Goal: Task Accomplishment & Management: Manage account settings

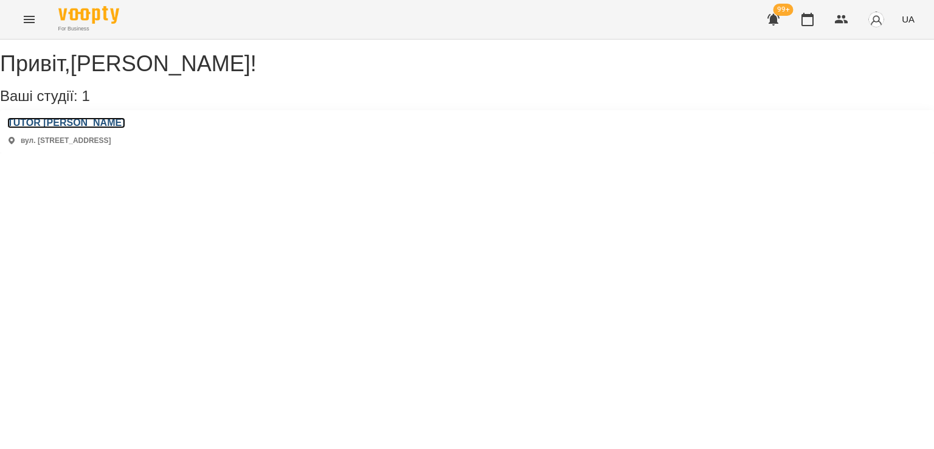
click at [80, 128] on h3 "TUTOR [PERSON_NAME]" at bounding box center [66, 122] width 118 height 11
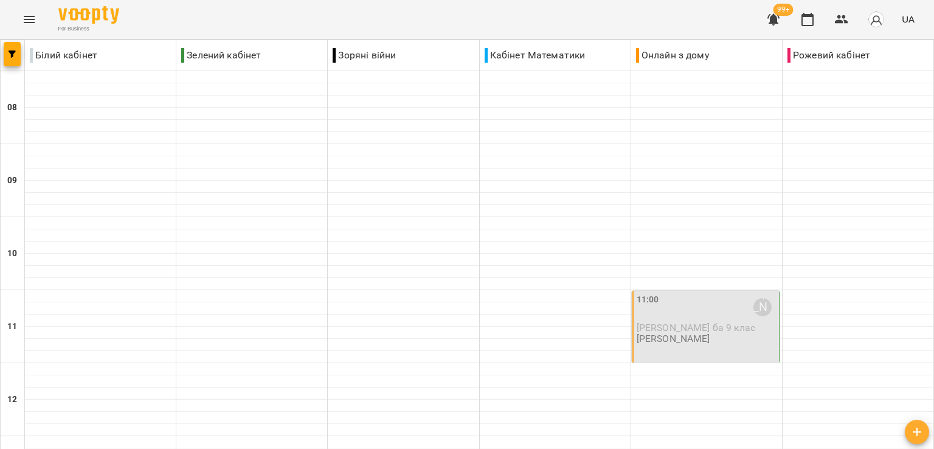
scroll to position [426, 0]
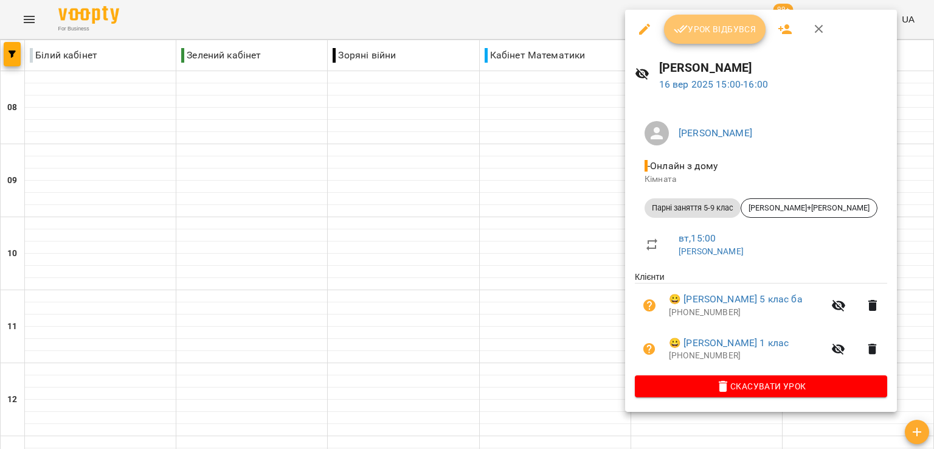
click at [730, 26] on span "Урок відбувся" at bounding box center [715, 29] width 83 height 15
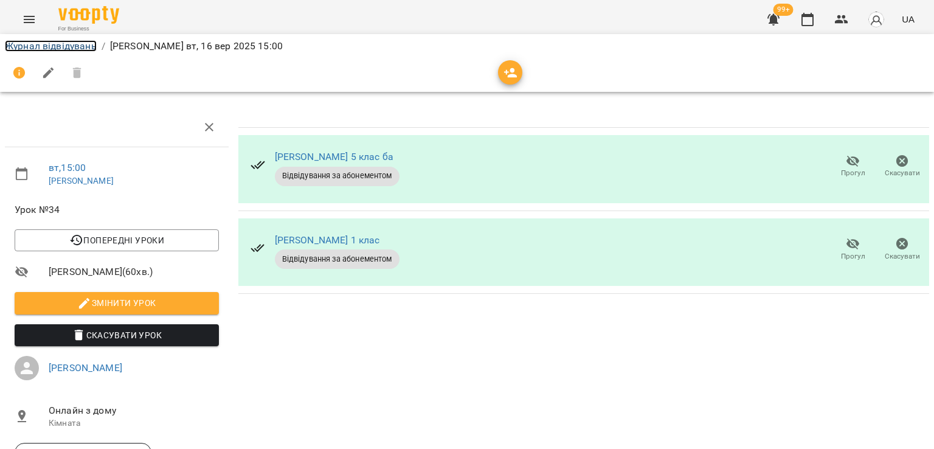
click at [51, 44] on link "Журнал відвідувань" at bounding box center [51, 46] width 92 height 12
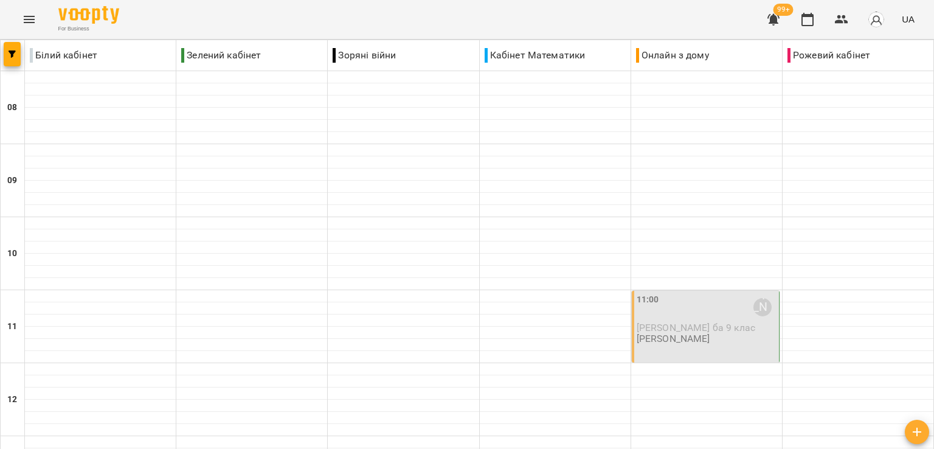
scroll to position [486, 0]
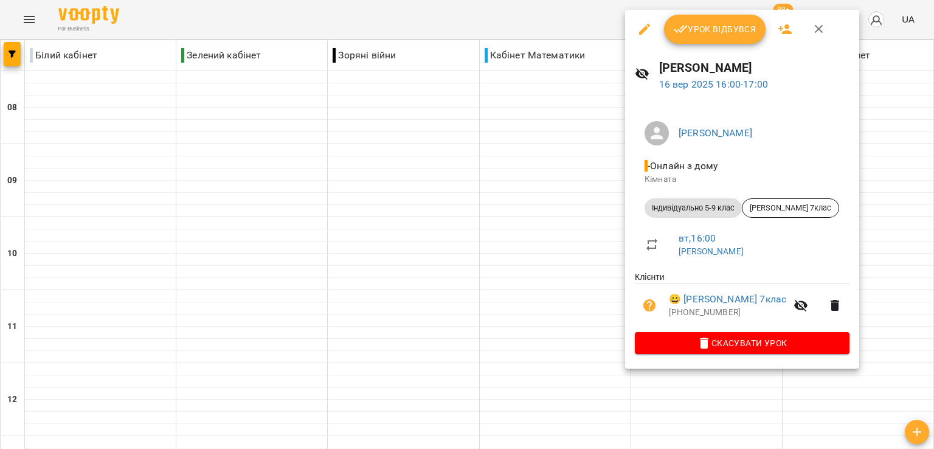
click at [725, 23] on span "Урок відбувся" at bounding box center [715, 29] width 83 height 15
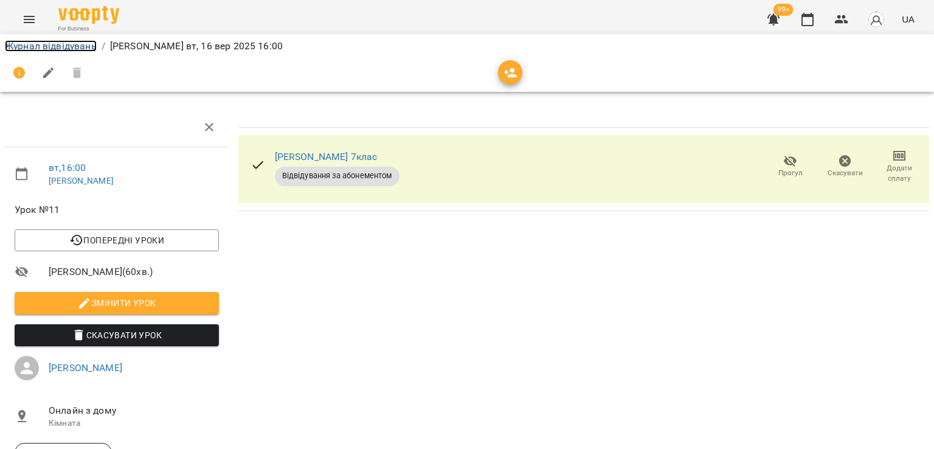
click at [85, 46] on link "Журнал відвідувань" at bounding box center [51, 46] width 92 height 12
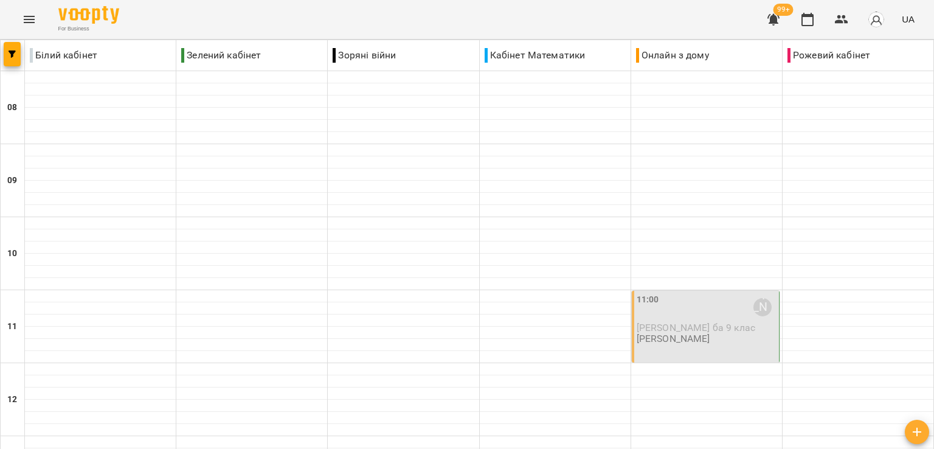
scroll to position [486, 0]
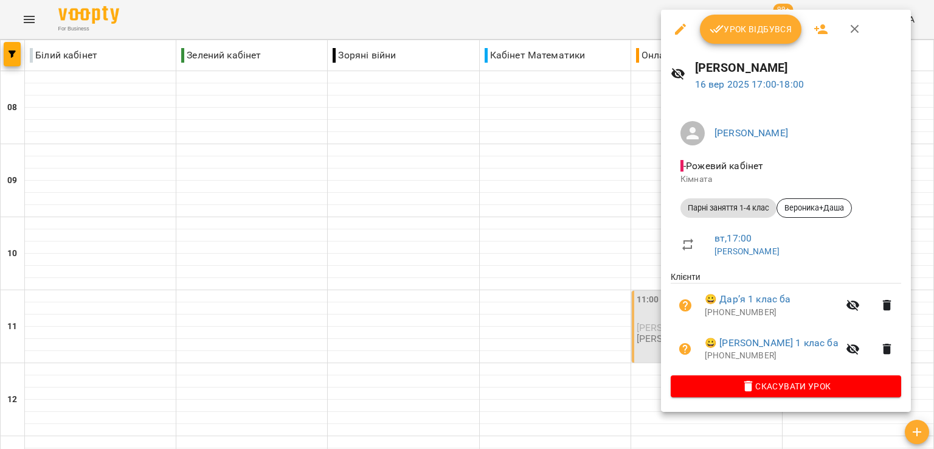
click at [736, 42] on button "Урок відбувся" at bounding box center [751, 29] width 102 height 29
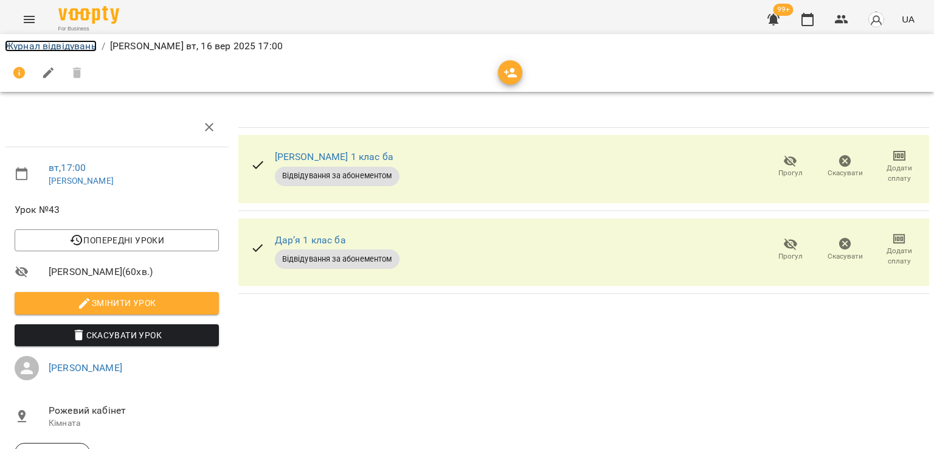
click at [75, 47] on link "Журнал відвідувань" at bounding box center [51, 46] width 92 height 12
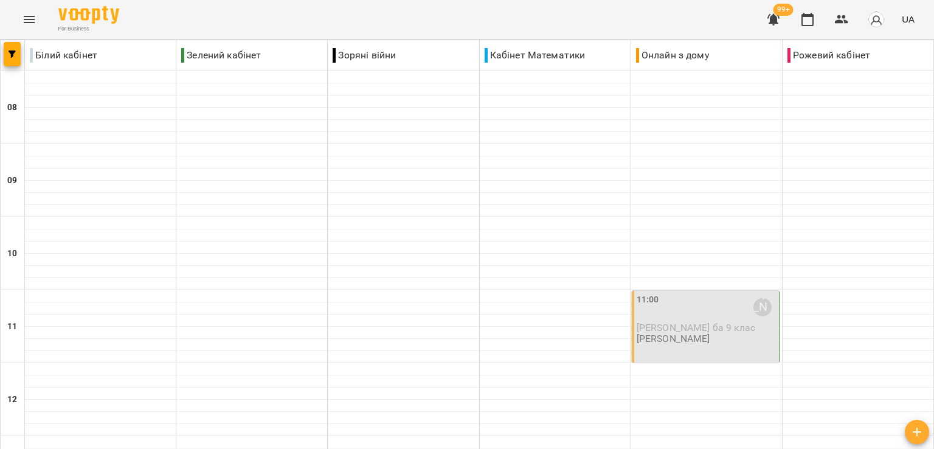
scroll to position [608, 0]
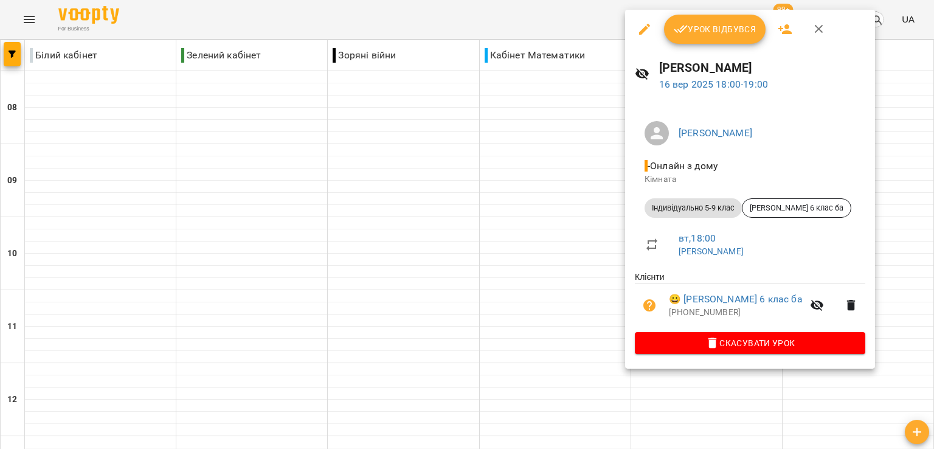
click at [711, 30] on span "Урок відбувся" at bounding box center [715, 29] width 83 height 15
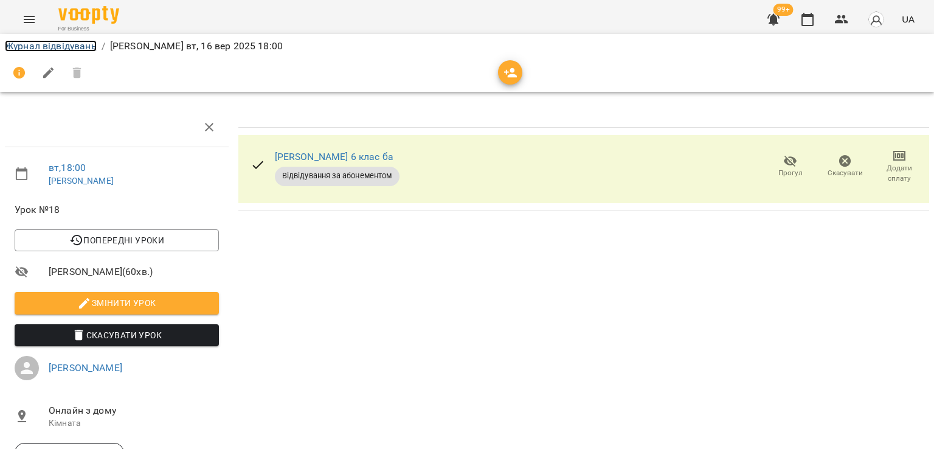
drag, startPoint x: 75, startPoint y: 50, endPoint x: 80, endPoint y: 63, distance: 13.9
click at [75, 49] on link "Журнал відвідувань" at bounding box center [51, 46] width 92 height 12
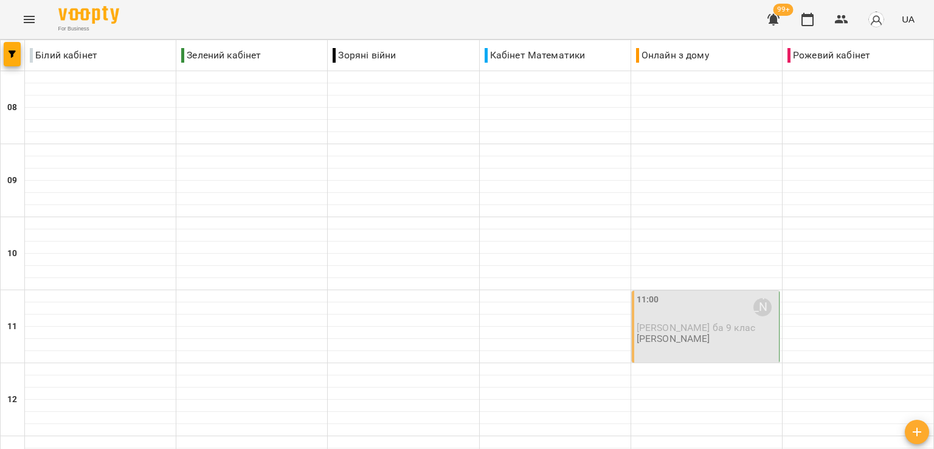
scroll to position [725, 0]
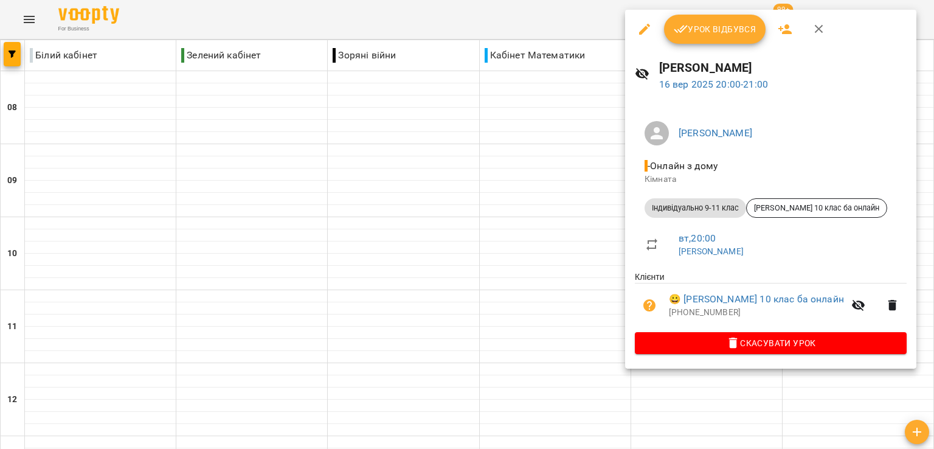
click at [721, 28] on span "Урок відбувся" at bounding box center [715, 29] width 83 height 15
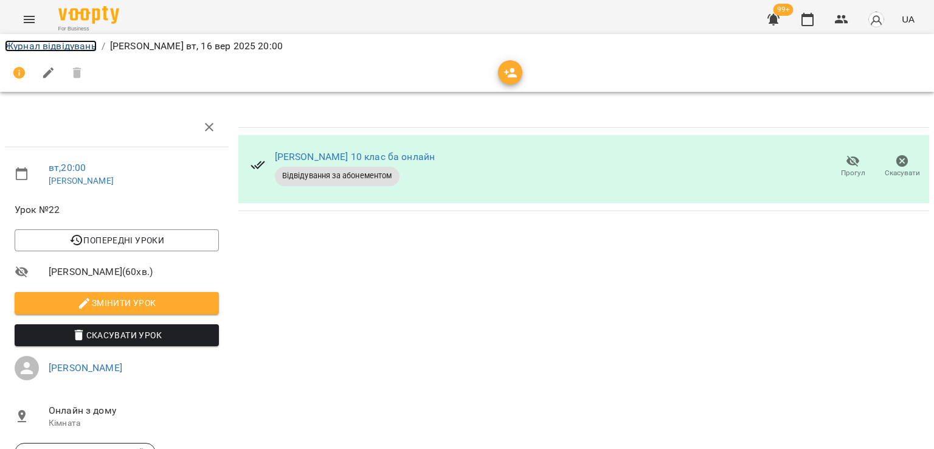
click at [81, 47] on link "Журнал відвідувань" at bounding box center [51, 46] width 92 height 12
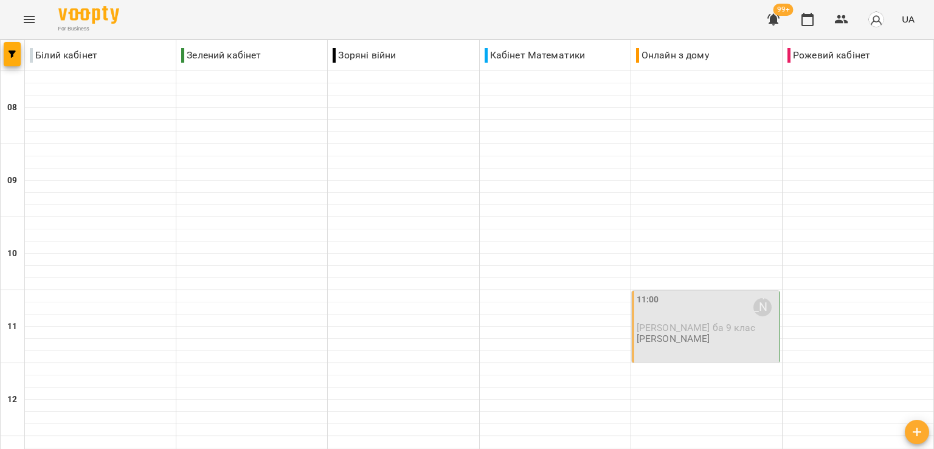
scroll to position [725, 0]
drag, startPoint x: 414, startPoint y: 373, endPoint x: 406, endPoint y: 382, distance: 11.6
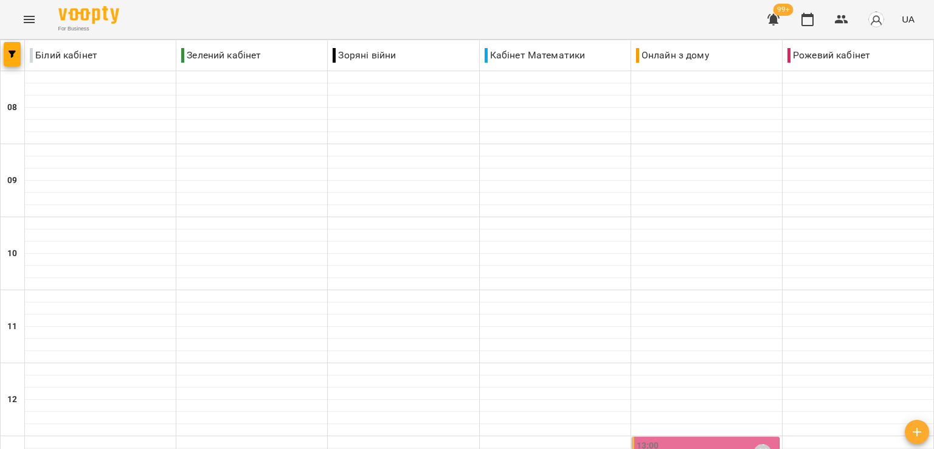
scroll to position [304, 0]
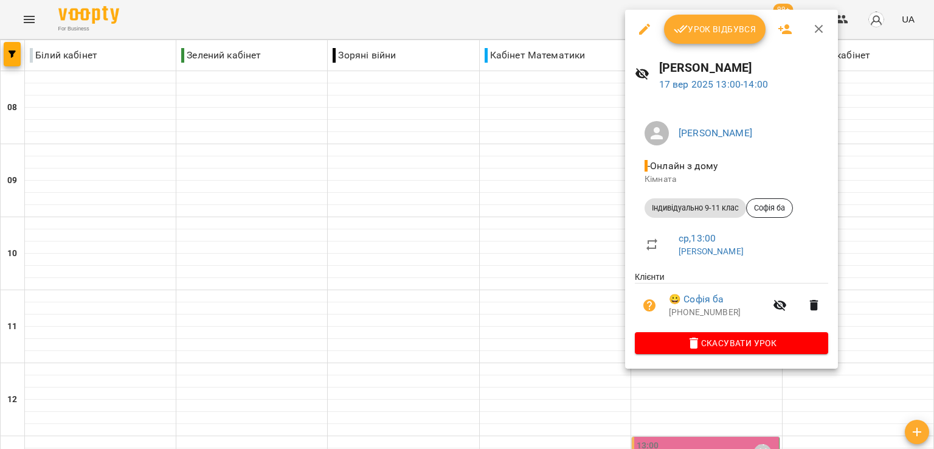
click at [707, 25] on span "Урок відбувся" at bounding box center [715, 29] width 83 height 15
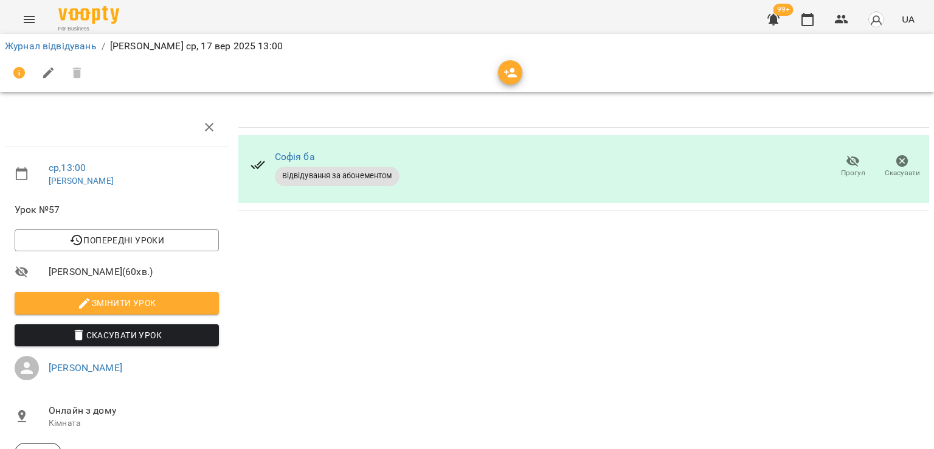
click at [846, 161] on icon "button" at bounding box center [853, 161] width 15 height 15
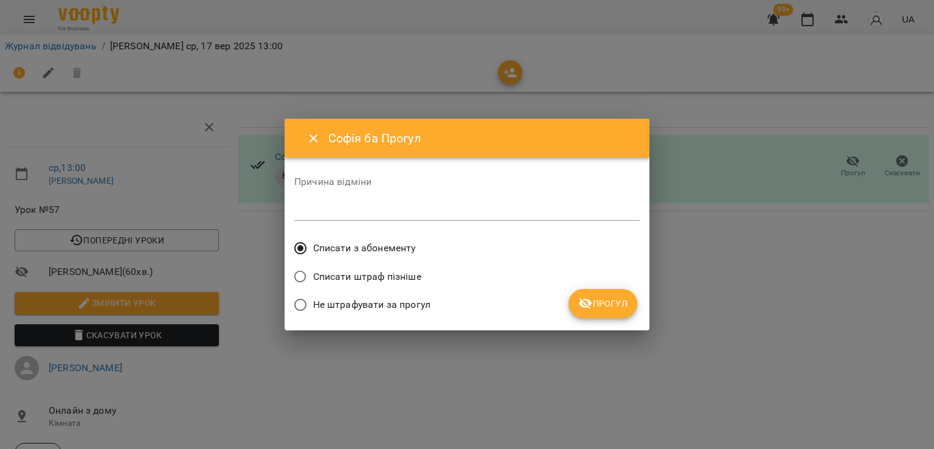
click at [384, 297] on span "Не штрафувати за прогул" at bounding box center [371, 304] width 117 height 15
click at [614, 310] on button "Прогул" at bounding box center [603, 303] width 69 height 29
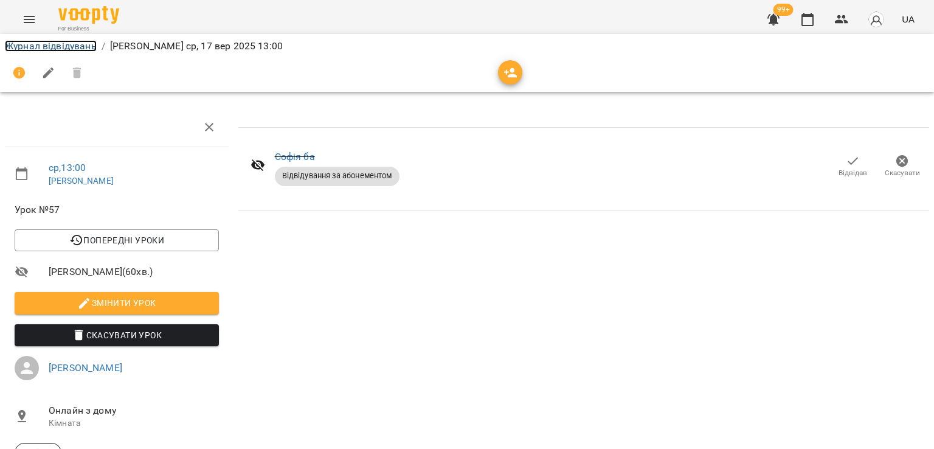
click at [75, 49] on link "Журнал відвідувань" at bounding box center [51, 46] width 92 height 12
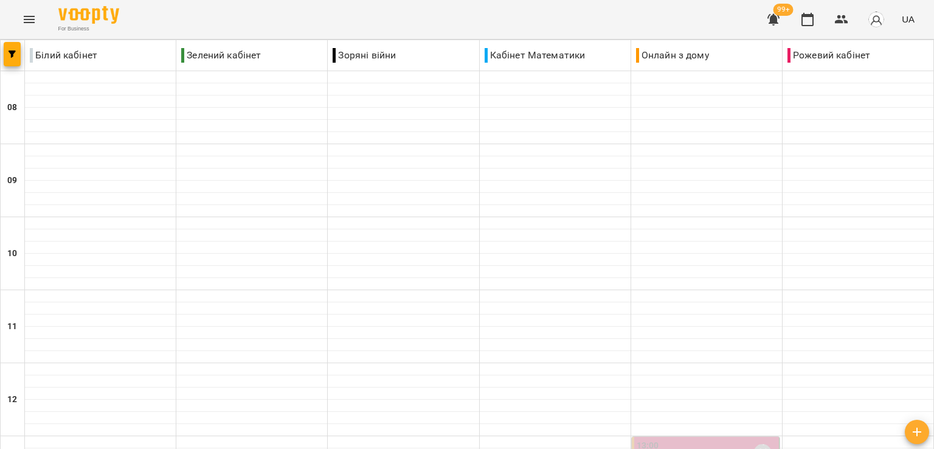
scroll to position [608, 0]
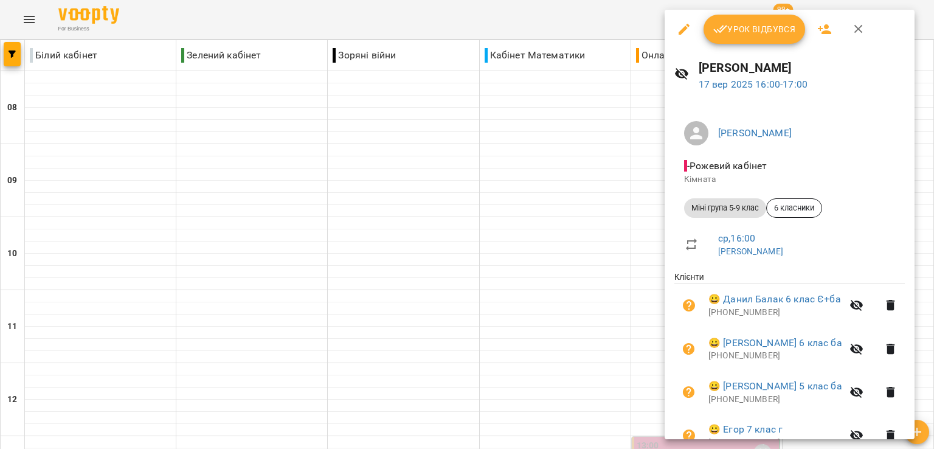
click at [733, 37] on button "Урок відбувся" at bounding box center [755, 29] width 102 height 29
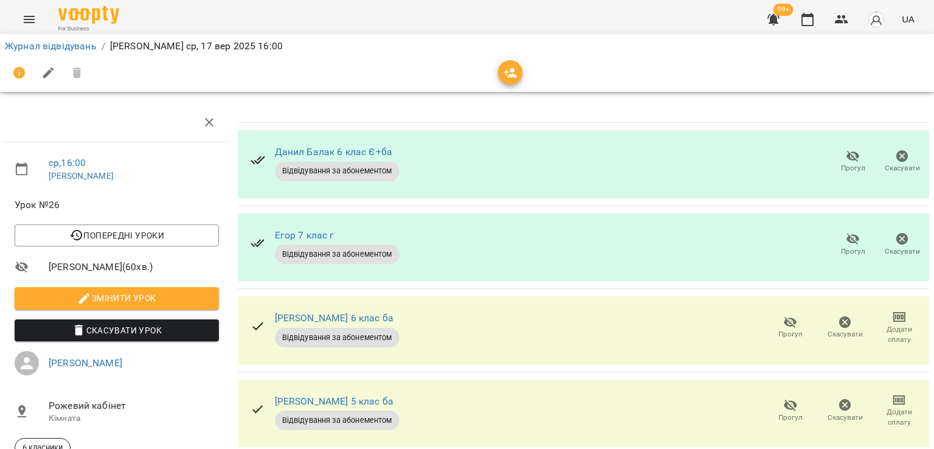
scroll to position [61, 0]
click at [789, 412] on span "Прогул" at bounding box center [790, 417] width 24 height 10
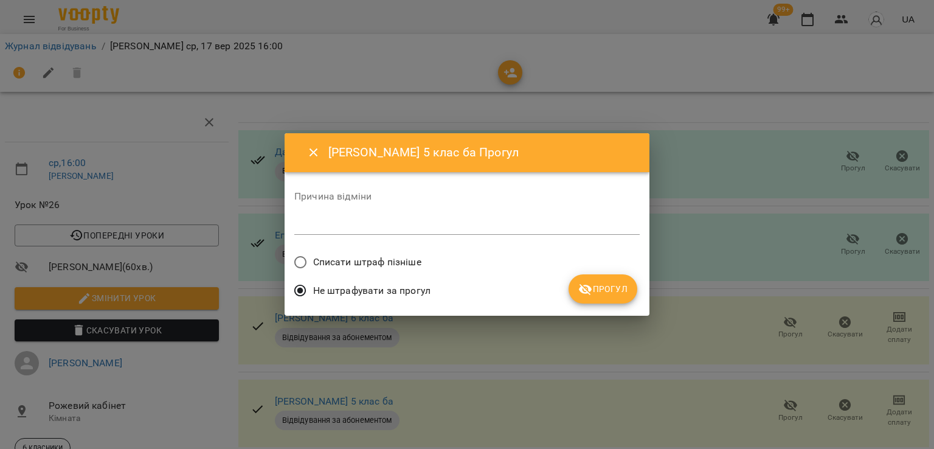
click at [612, 295] on span "Прогул" at bounding box center [602, 289] width 49 height 15
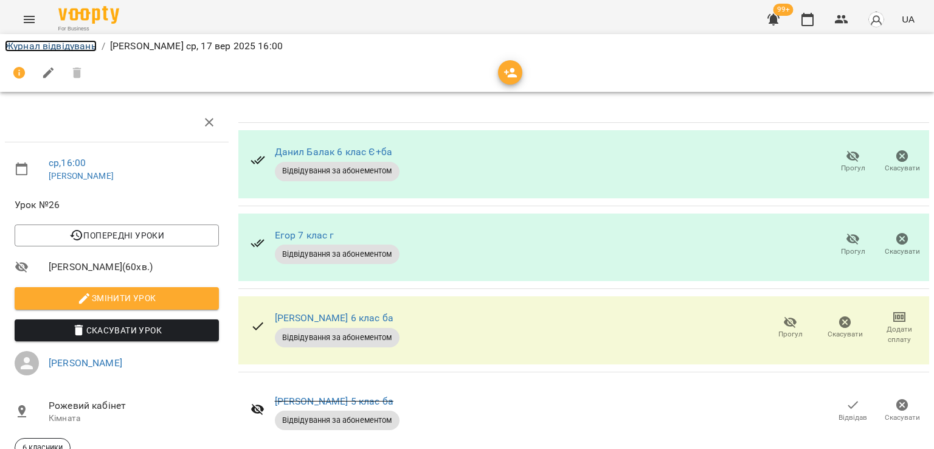
click at [67, 46] on link "Журнал відвідувань" at bounding box center [51, 46] width 92 height 12
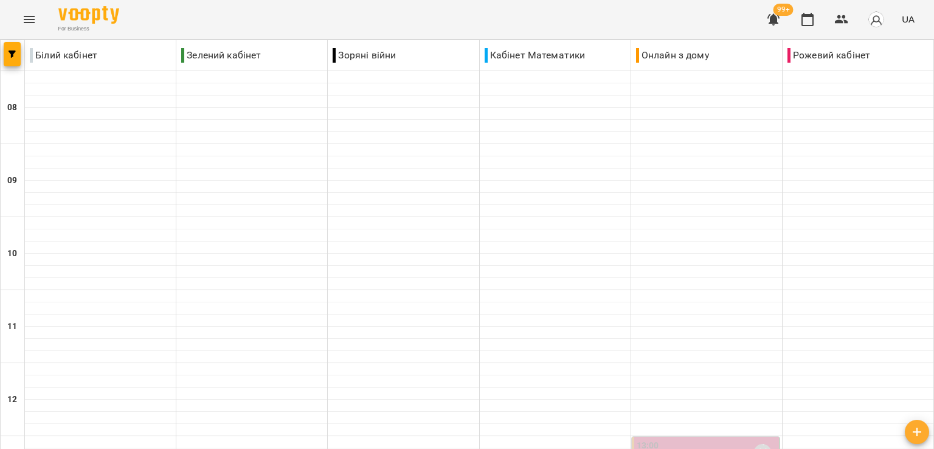
scroll to position [669, 0]
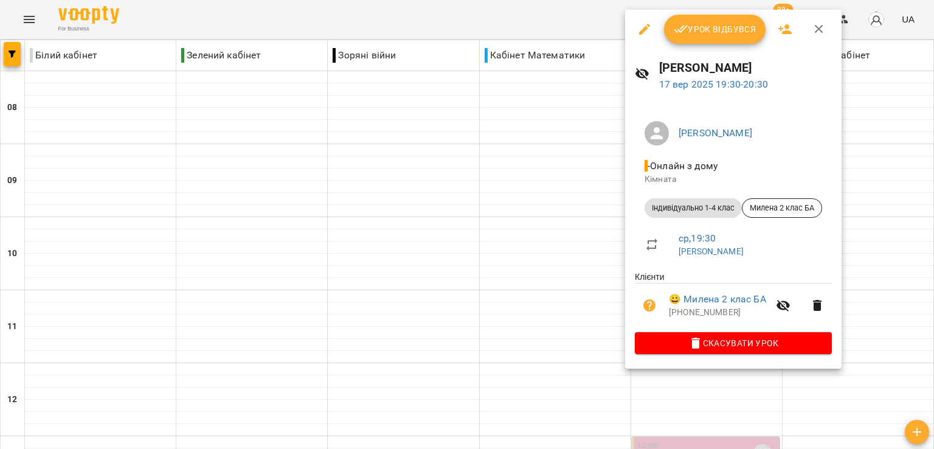
click at [710, 24] on span "Урок відбувся" at bounding box center [715, 29] width 83 height 15
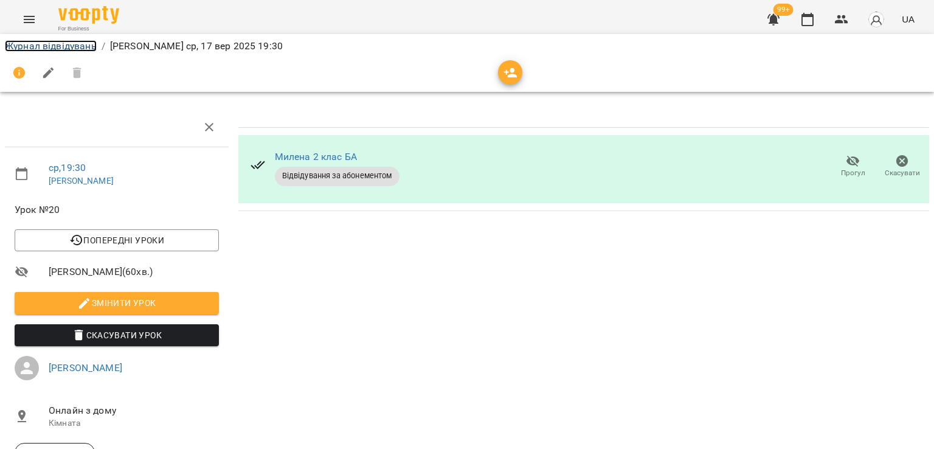
drag, startPoint x: 63, startPoint y: 45, endPoint x: 83, endPoint y: 47, distance: 19.5
click at [63, 44] on link "Журнал відвідувань" at bounding box center [51, 46] width 92 height 12
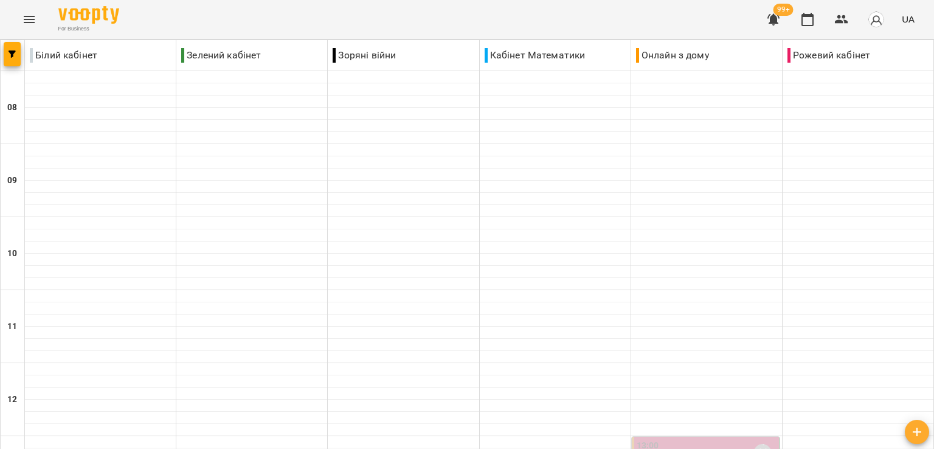
scroll to position [725, 0]
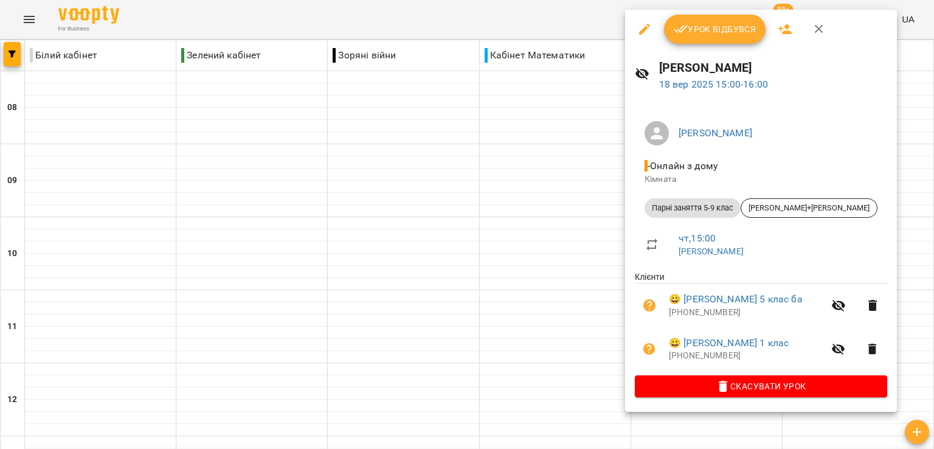
click at [694, 41] on button "Урок відбувся" at bounding box center [715, 29] width 102 height 29
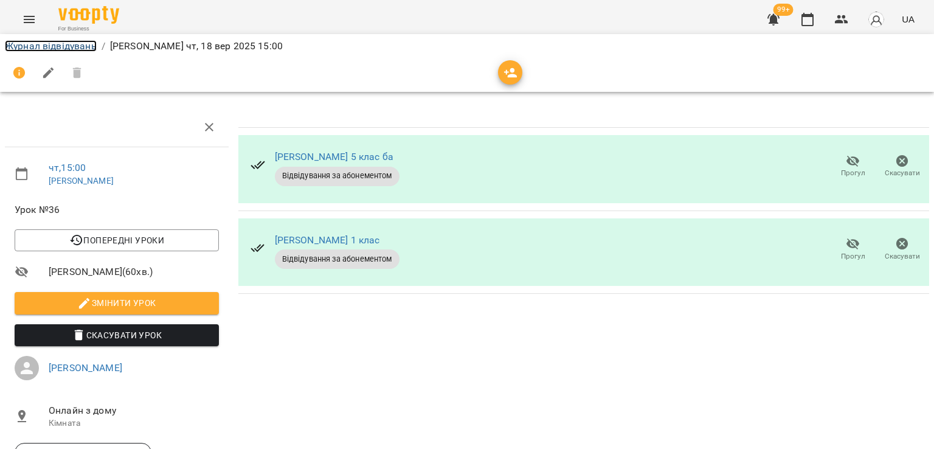
click at [89, 42] on link "Журнал відвідувань" at bounding box center [51, 46] width 92 height 12
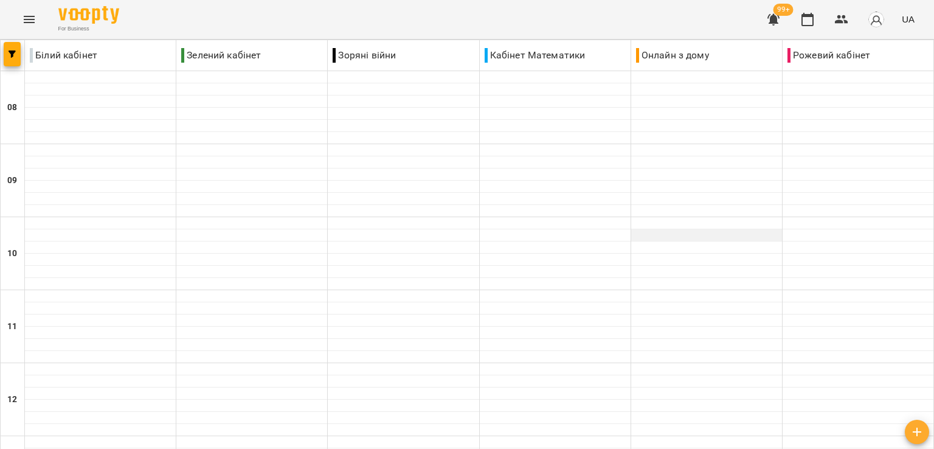
scroll to position [547, 0]
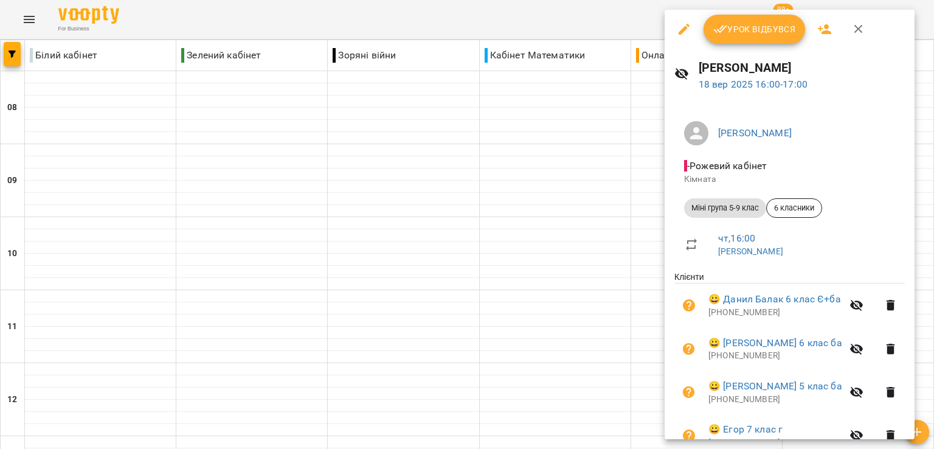
click at [744, 40] on button "Урок відбувся" at bounding box center [755, 29] width 102 height 29
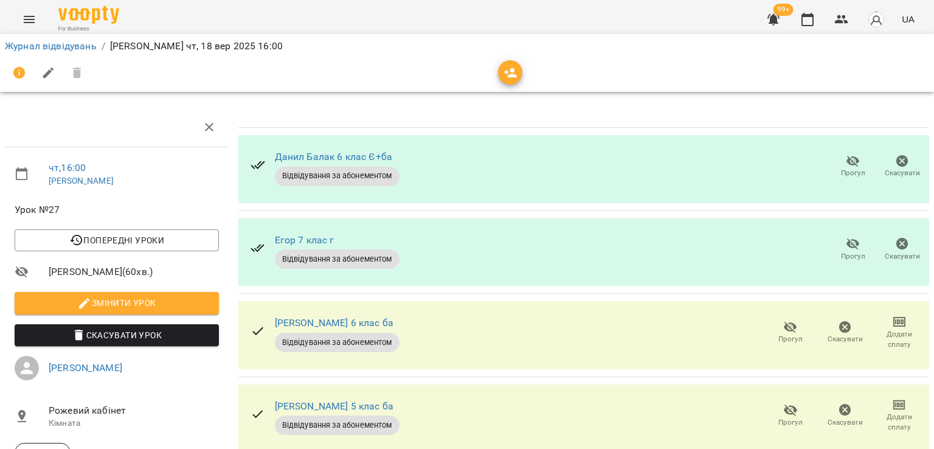
scroll to position [100, 0]
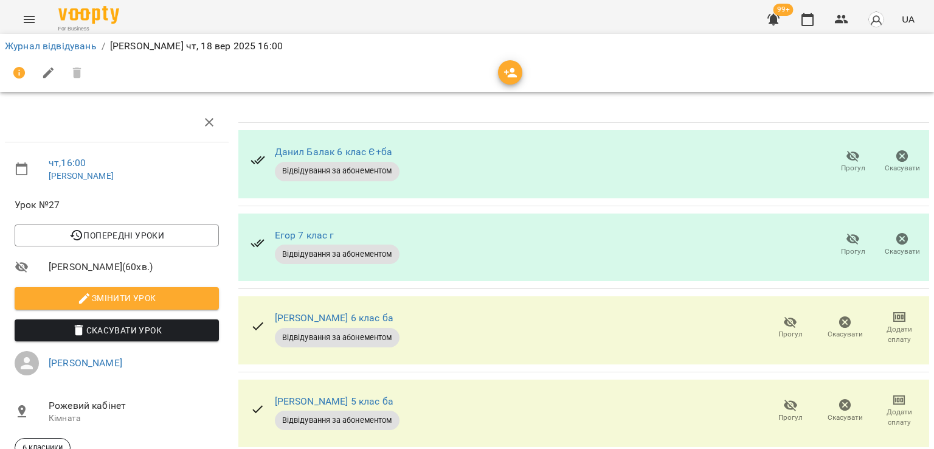
click at [783, 398] on icon "button" at bounding box center [790, 405] width 15 height 15
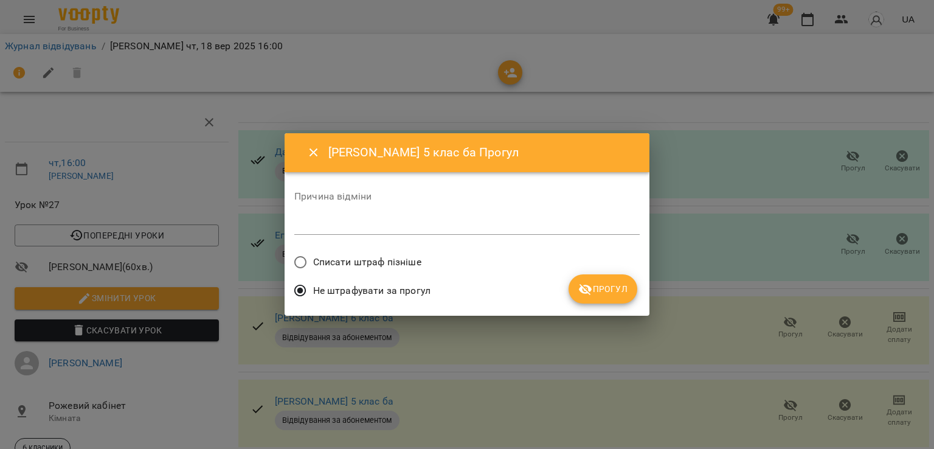
click at [608, 293] on span "Прогул" at bounding box center [602, 289] width 49 height 15
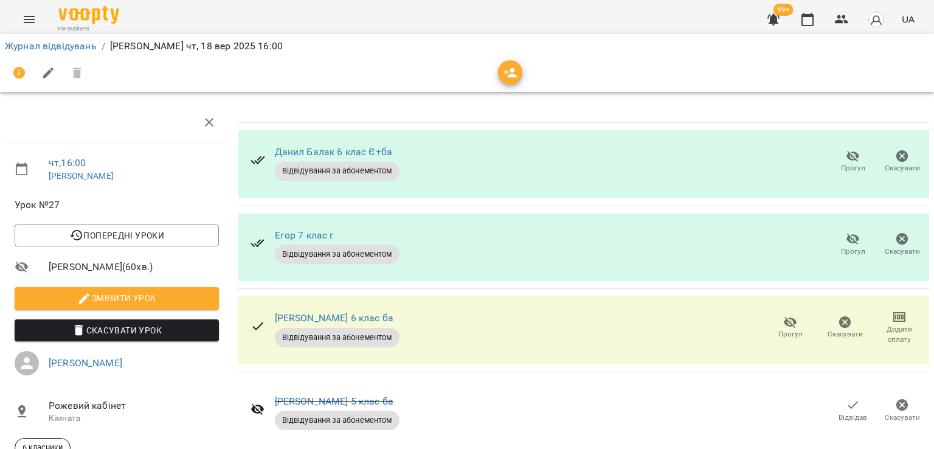
click at [86, 54] on div "Журнал відвідувань / [PERSON_NAME] чт, 18 вер 2025 16:00" at bounding box center [466, 45] width 929 height 19
click at [98, 41] on ol "Журнал відвідувань / [PERSON_NAME] чт, 18 вер 2025 16:00" at bounding box center [467, 46] width 924 height 15
click at [82, 47] on link "Журнал відвідувань" at bounding box center [51, 46] width 92 height 12
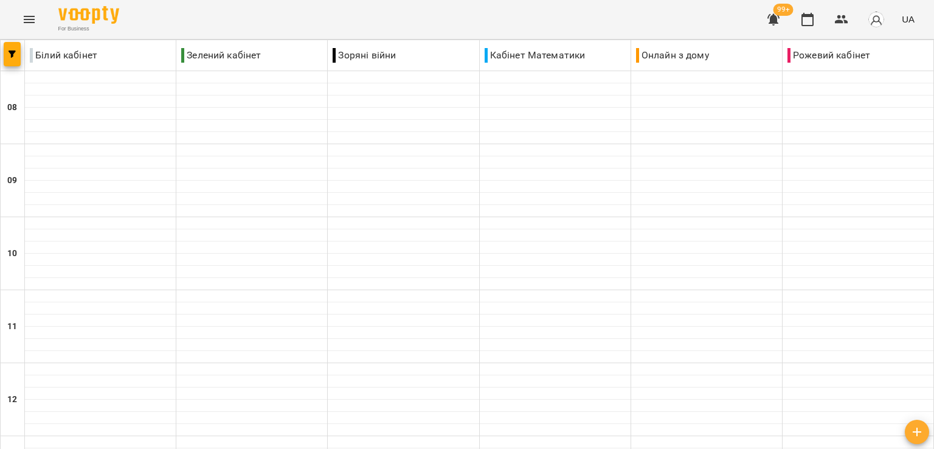
scroll to position [669, 0]
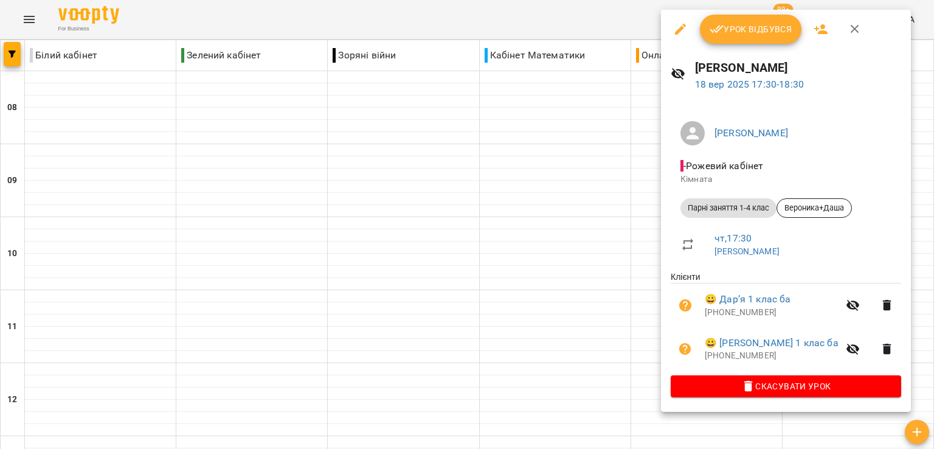
click at [748, 30] on span "Урок відбувся" at bounding box center [751, 29] width 83 height 15
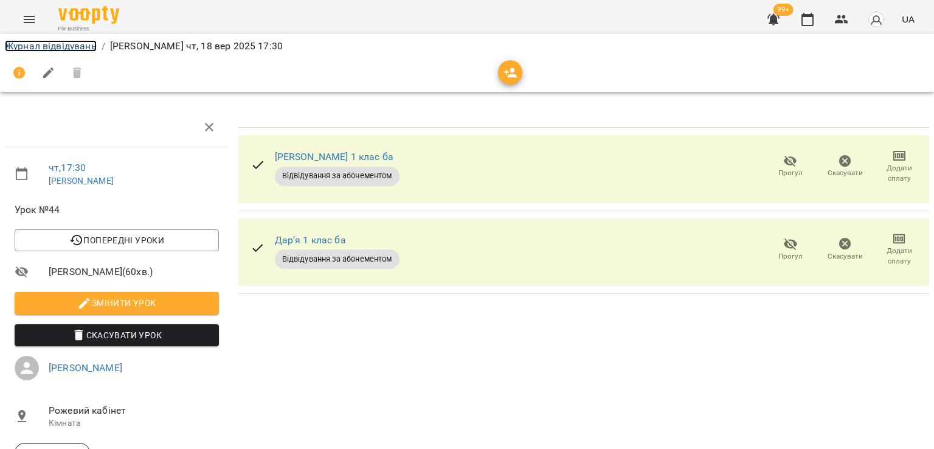
drag, startPoint x: 76, startPoint y: 47, endPoint x: 84, endPoint y: 45, distance: 8.1
click at [75, 46] on link "Журнал відвідувань" at bounding box center [51, 46] width 92 height 12
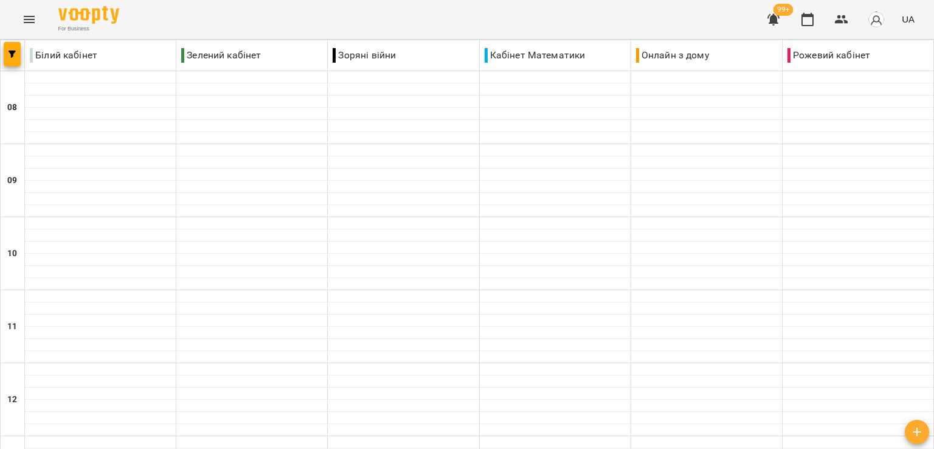
scroll to position [725, 0]
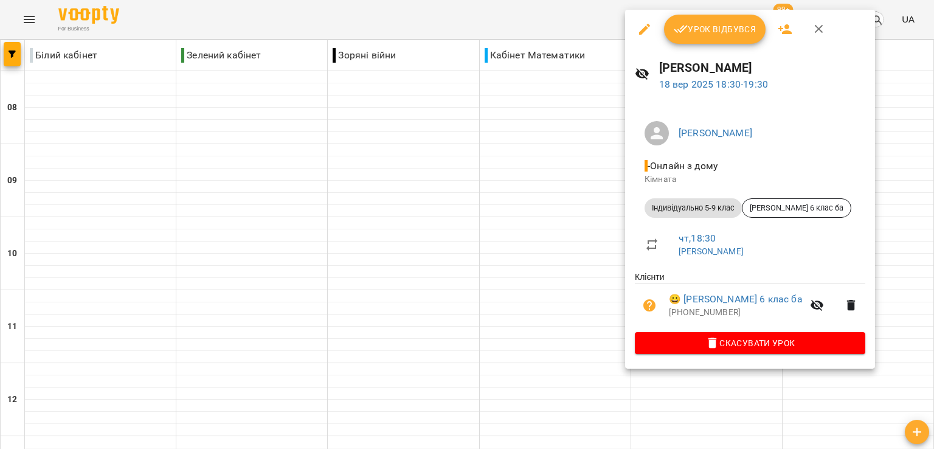
click at [703, 17] on button "Урок відбувся" at bounding box center [715, 29] width 102 height 29
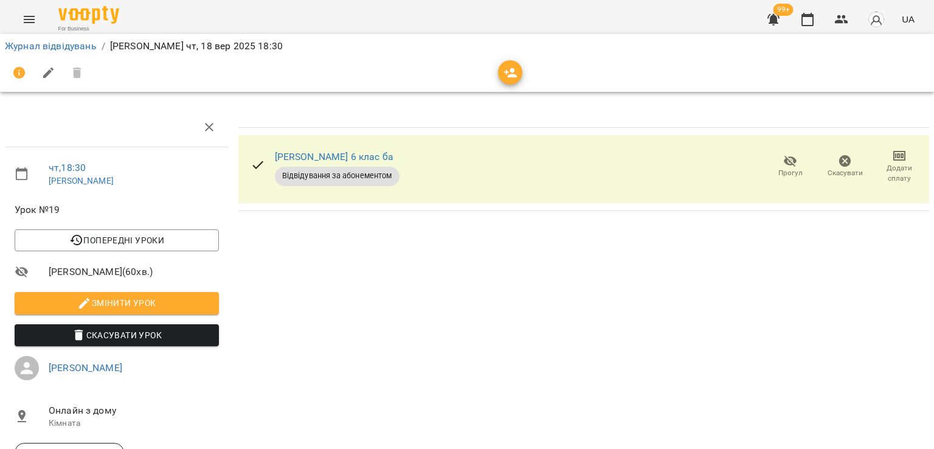
click at [68, 52] on li "Журнал відвідувань" at bounding box center [51, 46] width 92 height 15
click at [67, 43] on link "Журнал відвідувань" at bounding box center [51, 46] width 92 height 12
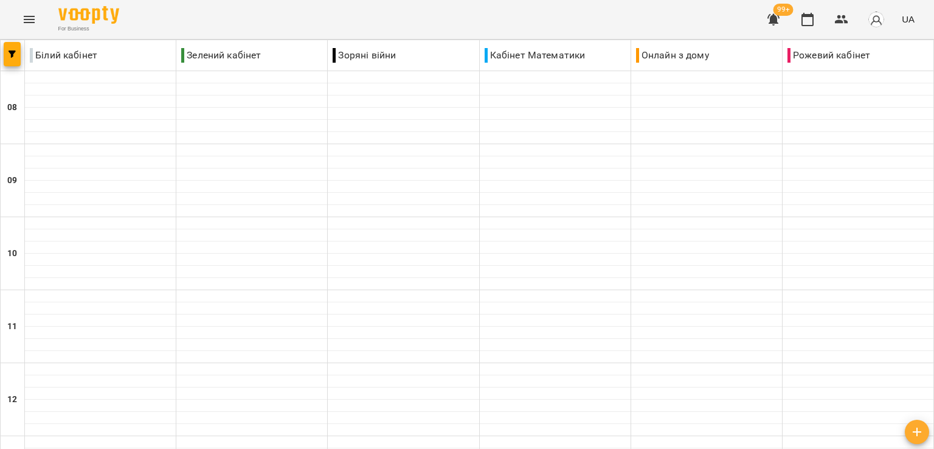
scroll to position [669, 0]
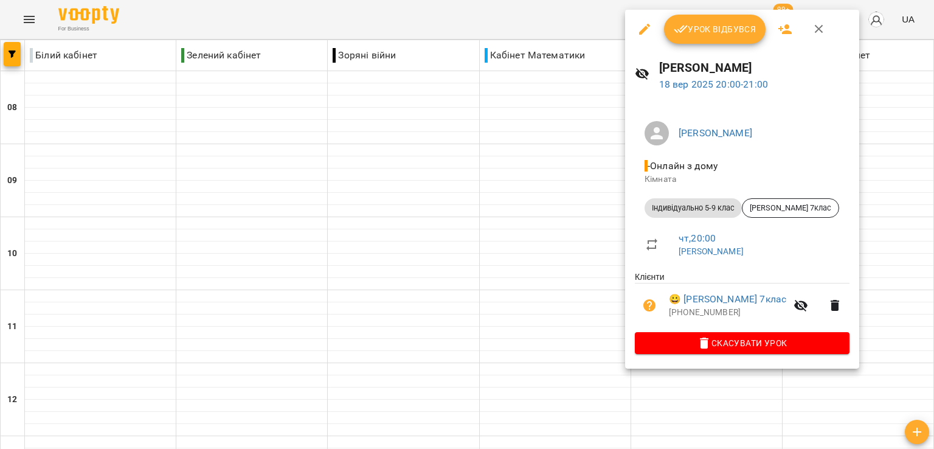
click at [701, 43] on button "Урок відбувся" at bounding box center [715, 29] width 102 height 29
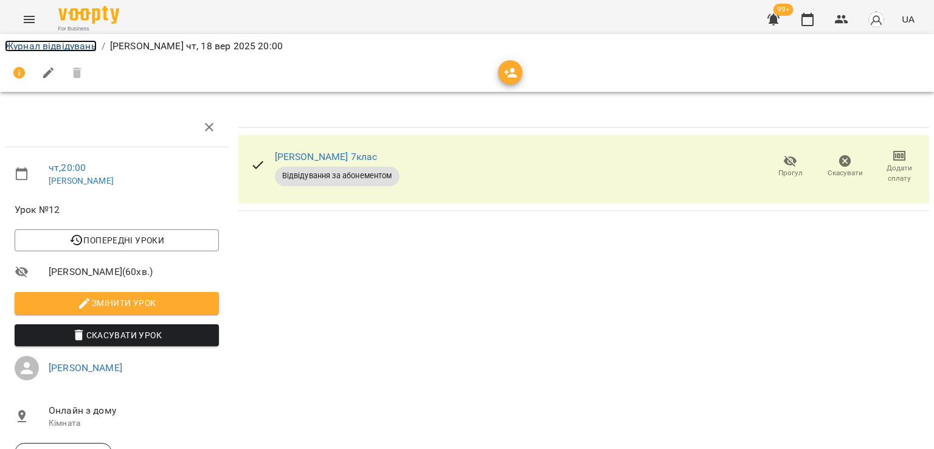
click at [70, 43] on link "Журнал відвідувань" at bounding box center [51, 46] width 92 height 12
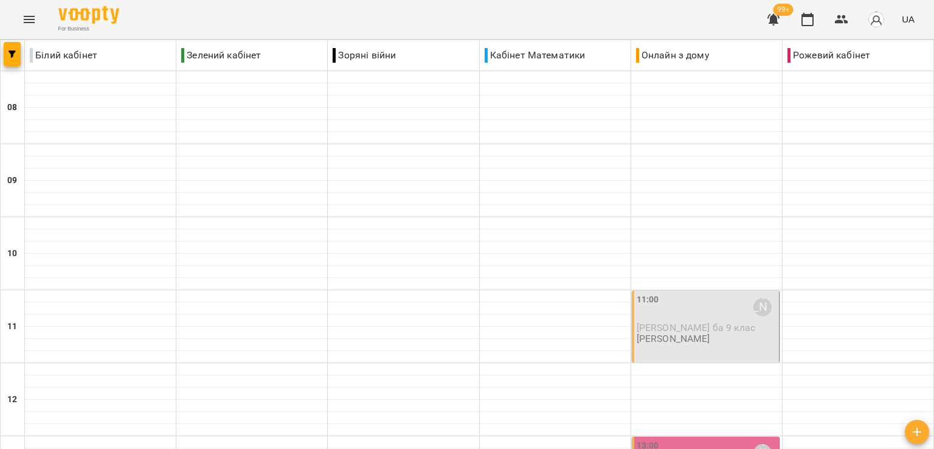
scroll to position [243, 0]
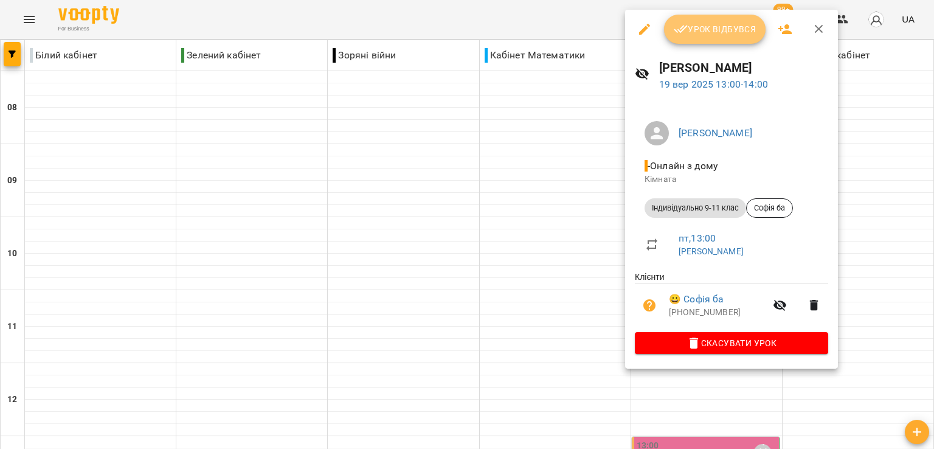
drag, startPoint x: 709, startPoint y: 30, endPoint x: 705, endPoint y: 37, distance: 8.4
click at [709, 30] on span "Урок відбувся" at bounding box center [715, 29] width 83 height 15
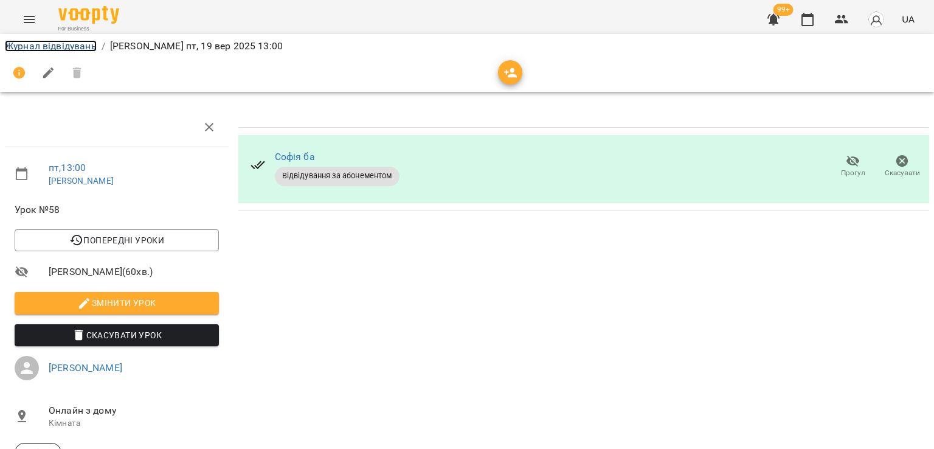
click at [75, 44] on link "Журнал відвідувань" at bounding box center [51, 46] width 92 height 12
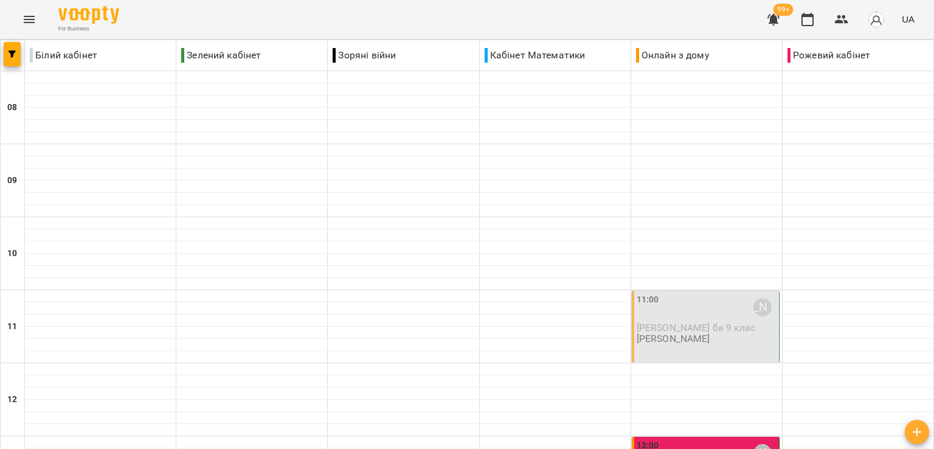
scroll to position [608, 0]
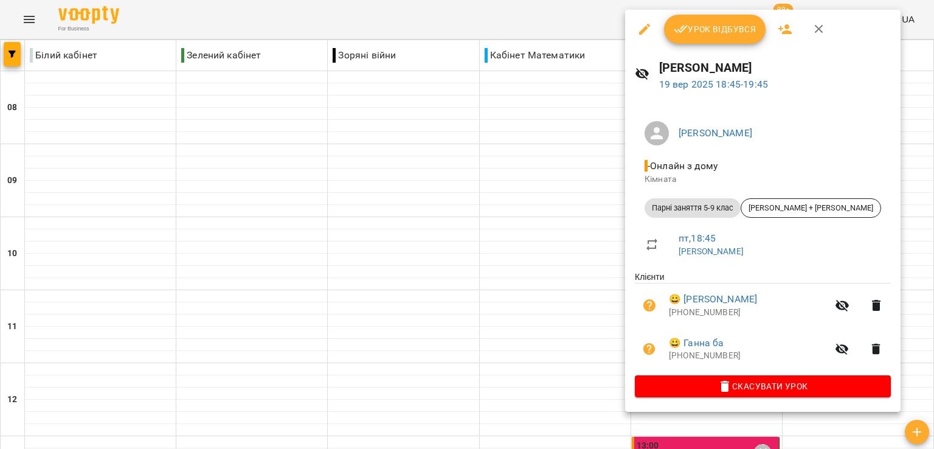
click at [707, 40] on button "Урок відбувся" at bounding box center [715, 29] width 102 height 29
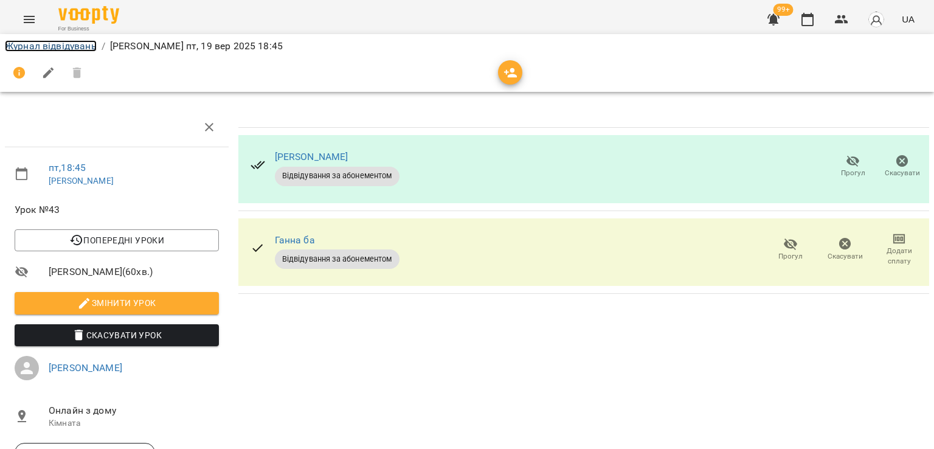
click at [83, 43] on link "Журнал відвідувань" at bounding box center [51, 46] width 92 height 12
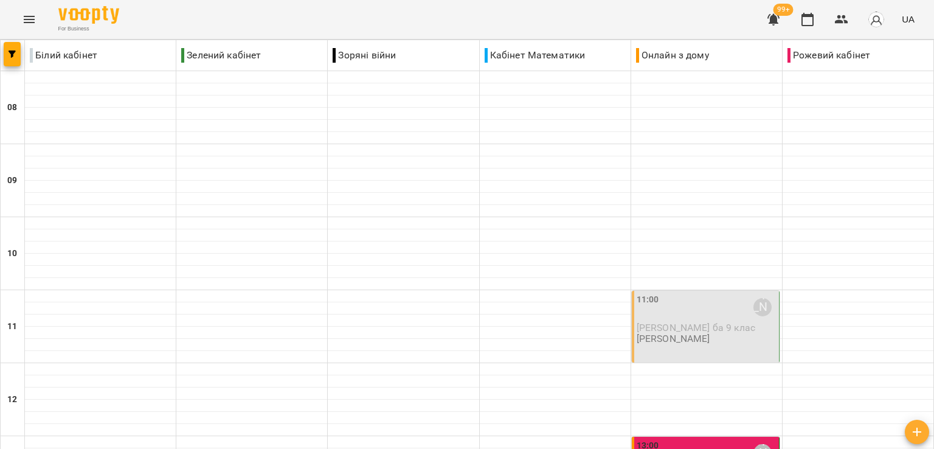
scroll to position [486, 0]
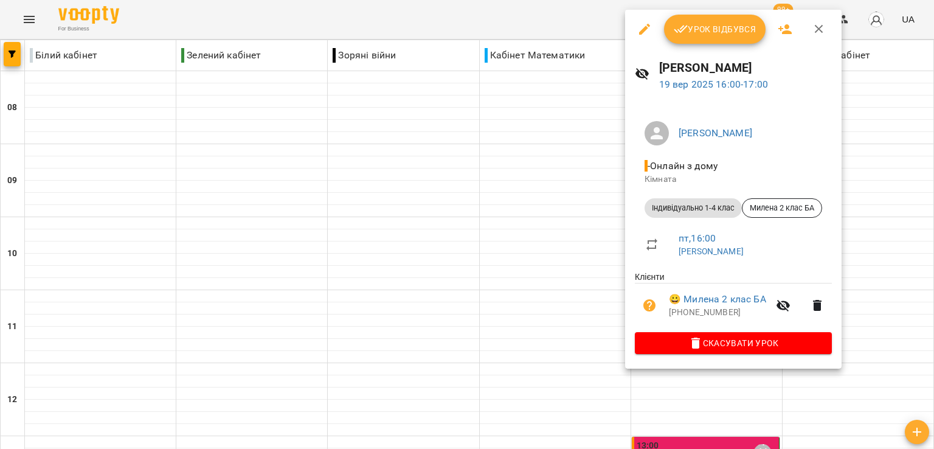
click at [538, 256] on div at bounding box center [467, 224] width 934 height 449
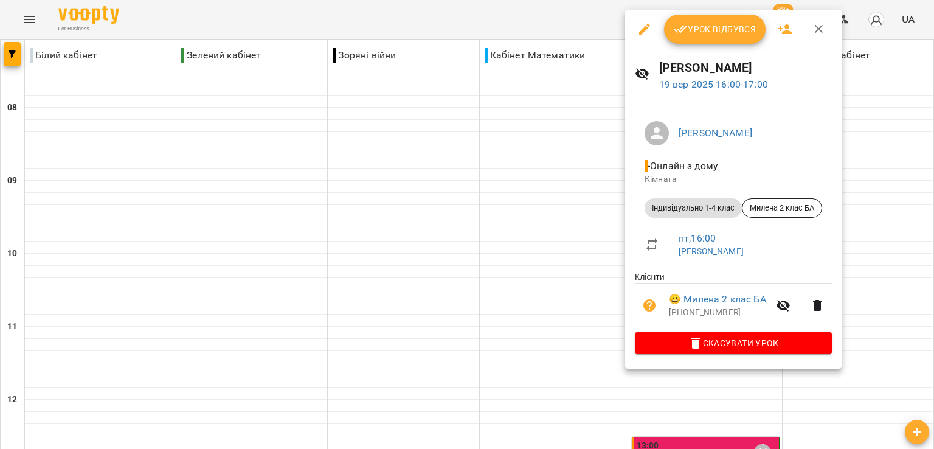
click at [696, 30] on span "Урок відбувся" at bounding box center [715, 29] width 83 height 15
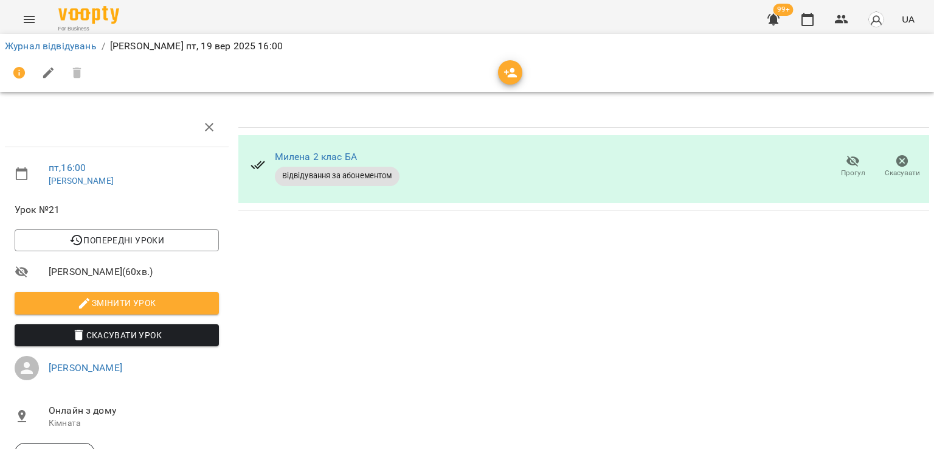
click at [846, 163] on icon "button" at bounding box center [852, 162] width 13 height 12
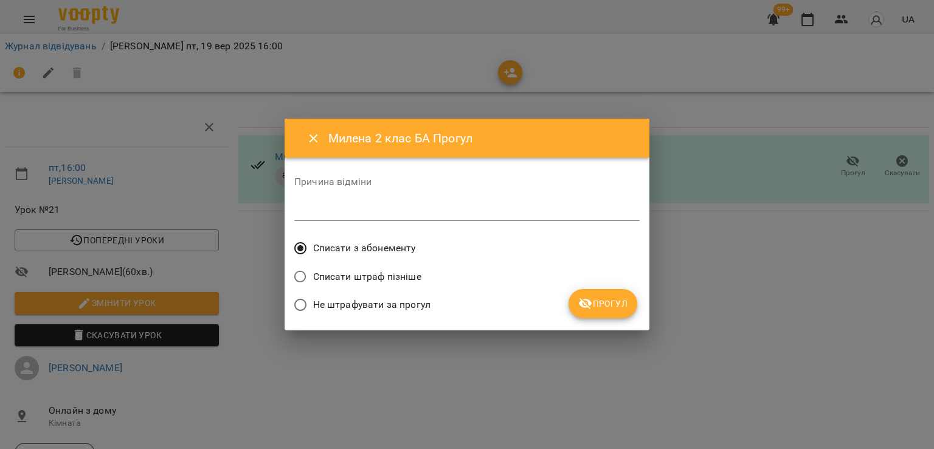
click at [394, 311] on span "Не штрафувати за прогул" at bounding box center [371, 304] width 117 height 15
click at [626, 302] on span "Прогул" at bounding box center [602, 303] width 49 height 15
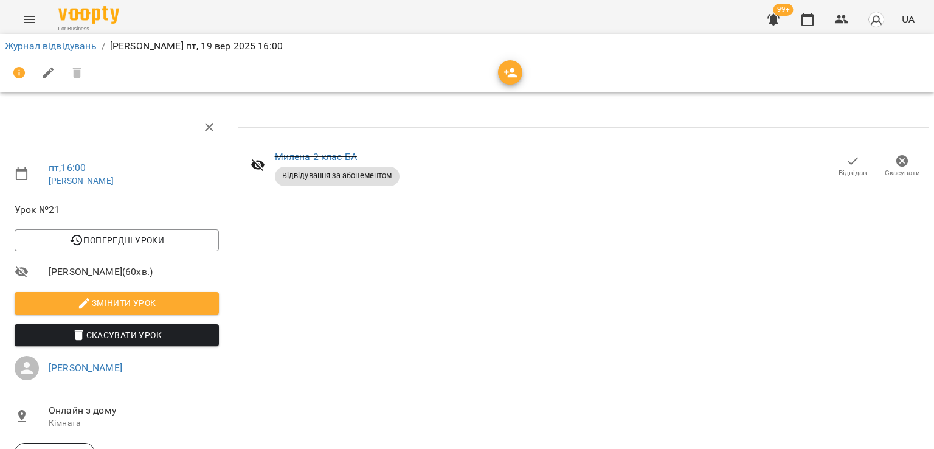
click at [78, 52] on li "Журнал відвідувань" at bounding box center [51, 46] width 92 height 15
click at [95, 47] on link "Журнал відвідувань" at bounding box center [51, 46] width 92 height 12
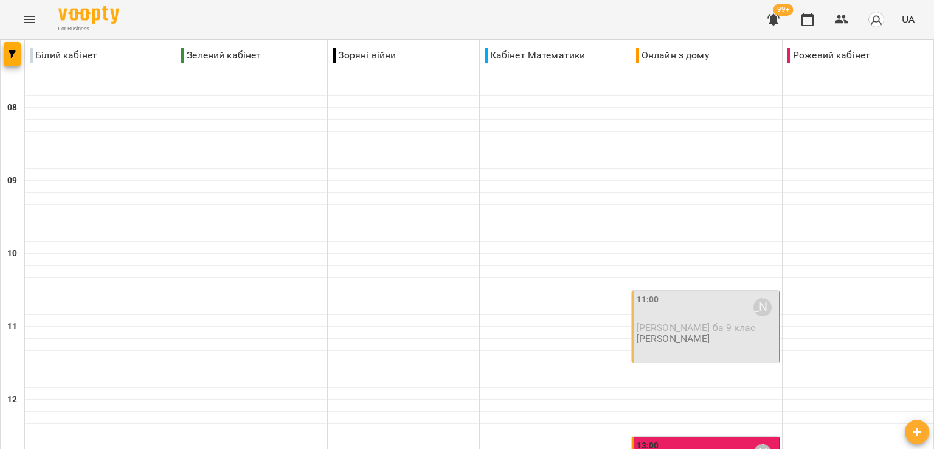
scroll to position [608, 0]
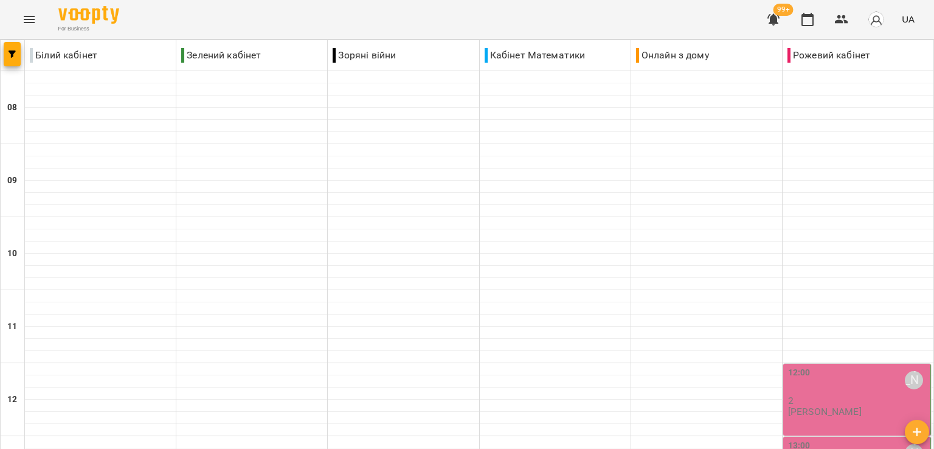
click at [29, 27] on button "Menu" at bounding box center [29, 19] width 29 height 29
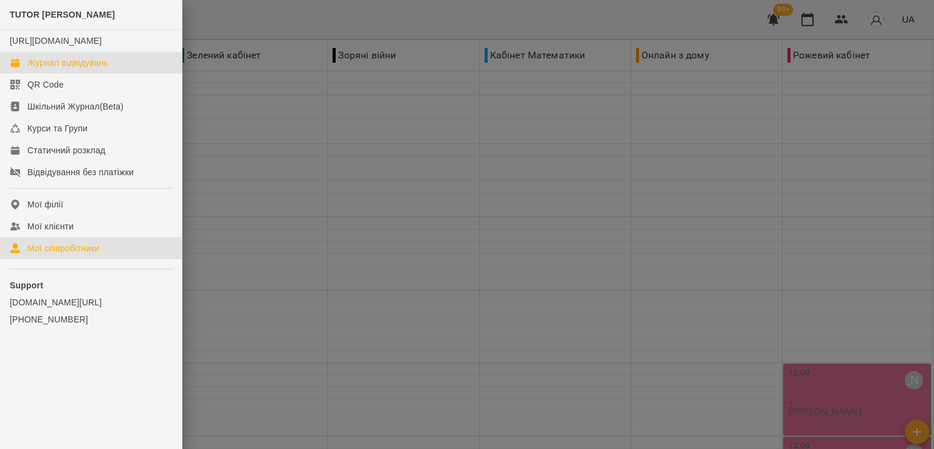
click at [52, 254] on div "Мої співробітники" at bounding box center [63, 248] width 72 height 12
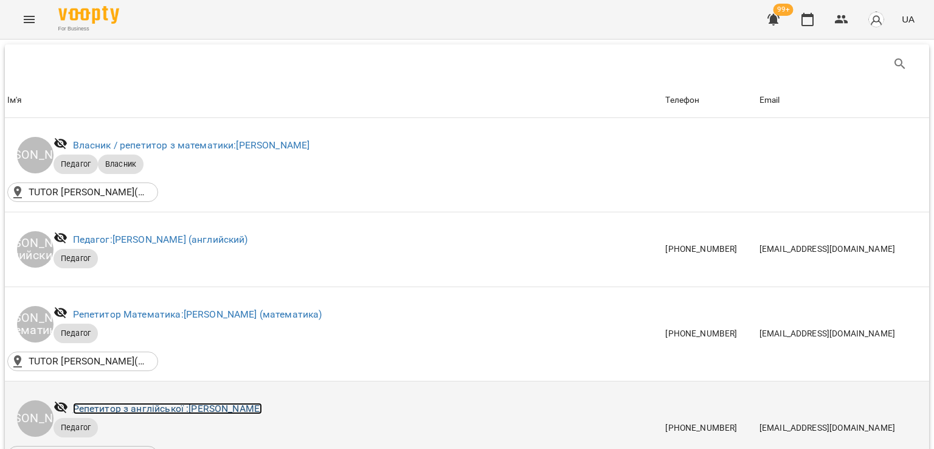
click at [227, 409] on link "Репетитор з англійської : [PERSON_NAME]" at bounding box center [168, 409] width 190 height 12
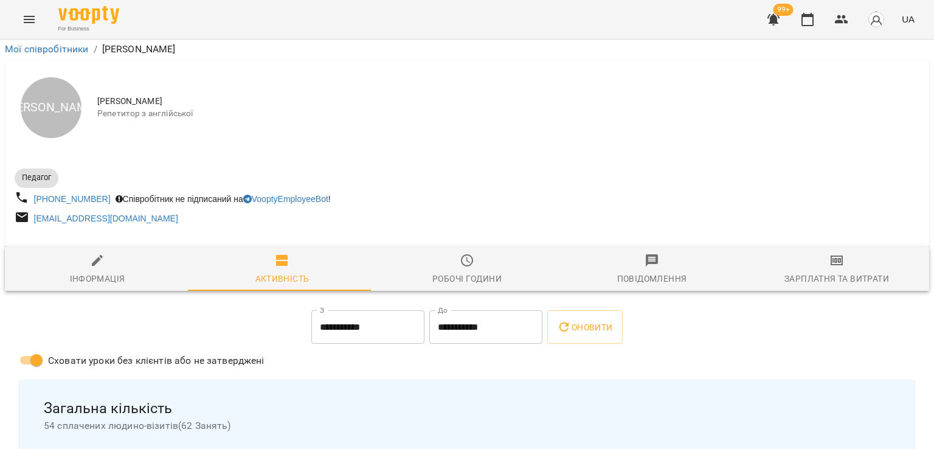
scroll to position [61, 0]
click at [829, 253] on icon "button" at bounding box center [836, 260] width 15 height 15
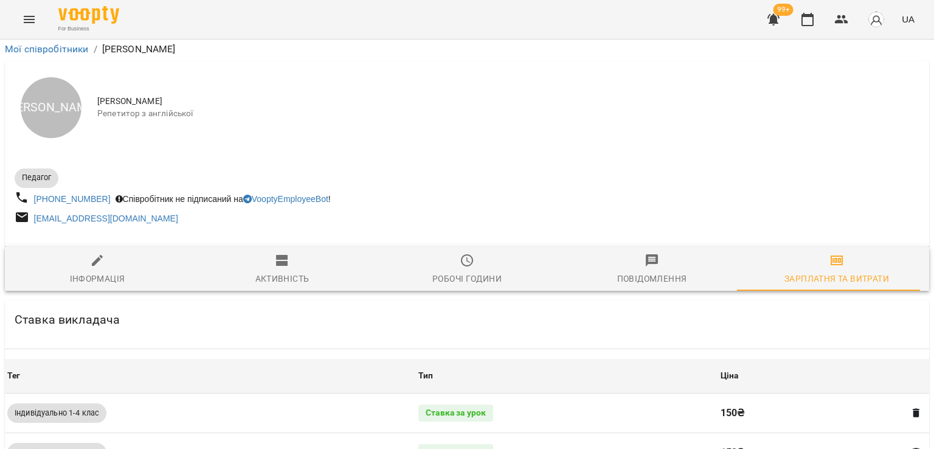
scroll to position [486, 0]
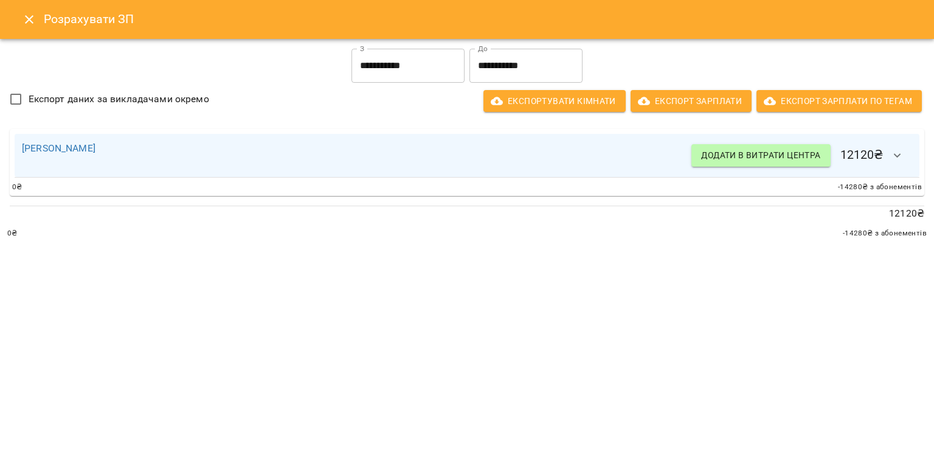
click at [420, 81] on input "**********" at bounding box center [407, 66] width 113 height 34
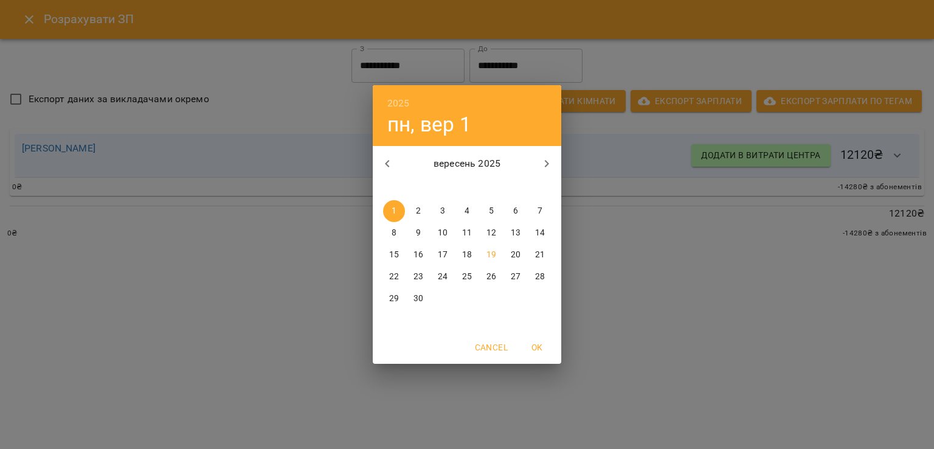
click at [394, 255] on p "15" at bounding box center [394, 255] width 10 height 12
type input "**********"
